Goal: Task Accomplishment & Management: Use online tool/utility

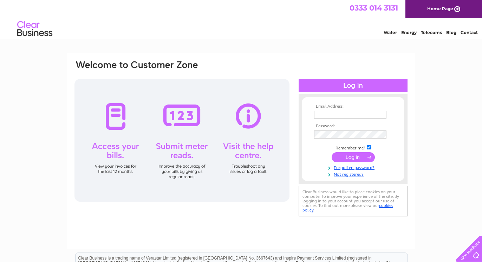
click at [330, 117] on input "text" at bounding box center [350, 115] width 72 height 8
type input "[EMAIL_ADDRESS][DOMAIN_NAME]"
click at [349, 158] on input "submit" at bounding box center [352, 158] width 43 height 10
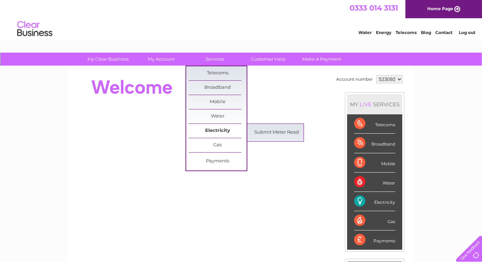
click at [220, 128] on link "Electricity" at bounding box center [217, 131] width 58 height 14
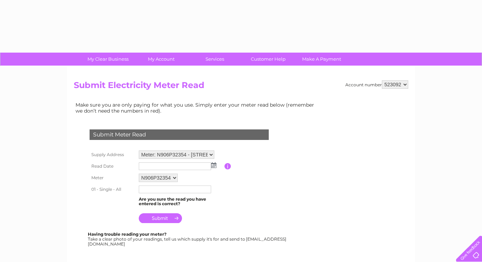
click at [212, 165] on img at bounding box center [213, 166] width 5 height 6
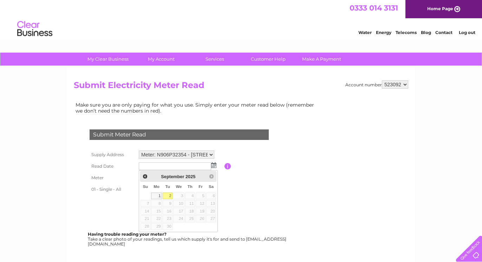
click at [168, 195] on link "2" at bounding box center [168, 196] width 10 height 7
type input "[DATE]"
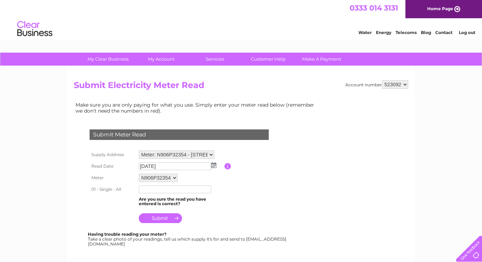
click at [161, 191] on input "text" at bounding box center [175, 190] width 72 height 8
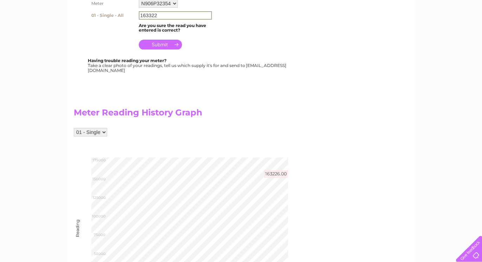
scroll to position [143, 0]
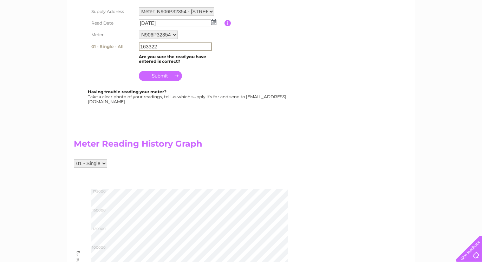
type input "163322"
click at [168, 78] on input "submit" at bounding box center [160, 76] width 43 height 10
